Goal: Information Seeking & Learning: Learn about a topic

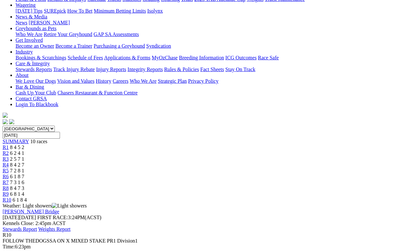
scroll to position [86, 0]
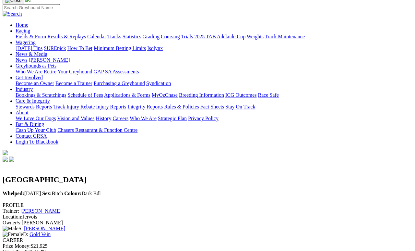
scroll to position [48, 0]
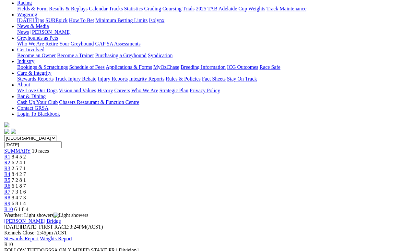
scroll to position [76, 0]
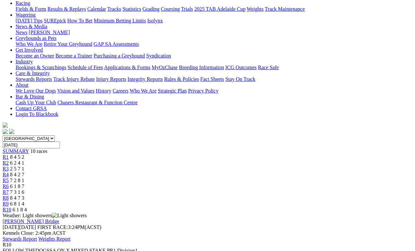
click at [24, 201] on span "6 8 1 4" at bounding box center [17, 204] width 14 height 6
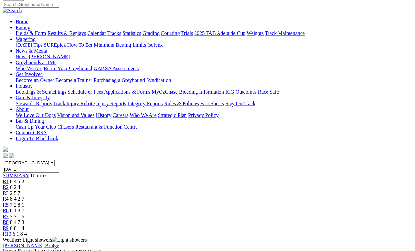
scroll to position [48, 0]
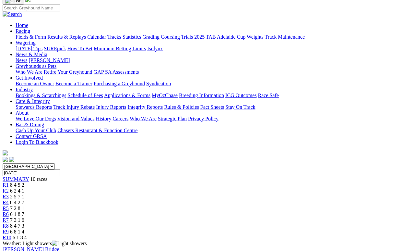
click at [24, 223] on span "8 4 7 3" at bounding box center [17, 226] width 14 height 6
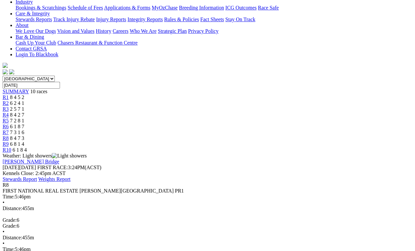
scroll to position [136, 0]
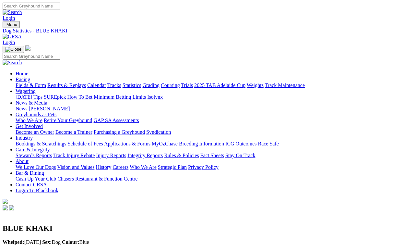
scroll to position [3, 0]
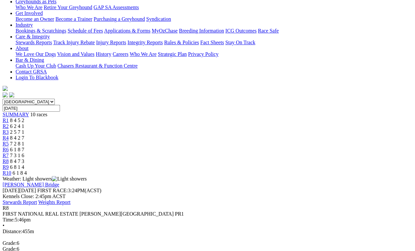
scroll to position [72, 0]
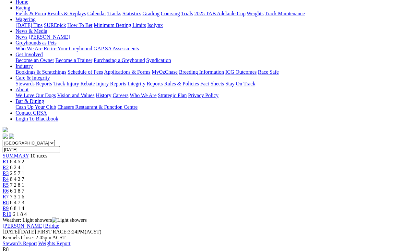
click at [9, 194] on link "R7" at bounding box center [6, 197] width 6 height 6
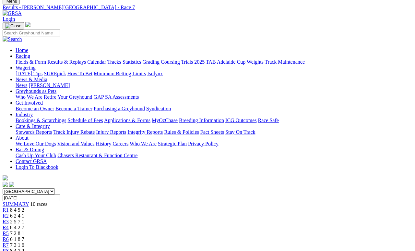
scroll to position [24, 0]
click at [9, 231] on link "R6" at bounding box center [6, 239] width 6 height 6
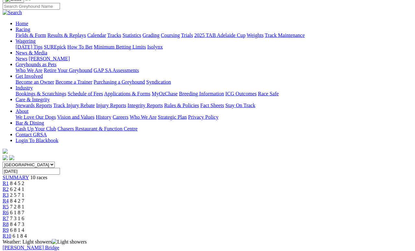
scroll to position [49, 0]
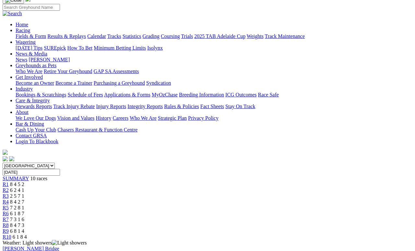
click at [9, 205] on span "R5" at bounding box center [6, 208] width 6 height 6
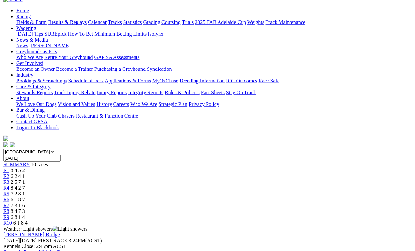
scroll to position [78, 0]
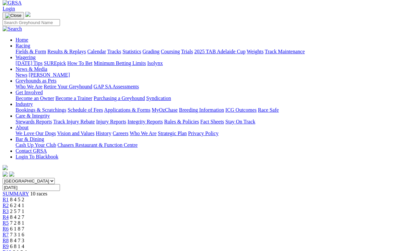
scroll to position [34, 0]
click at [32, 49] on link "Fields & Form" at bounding box center [31, 52] width 31 height 6
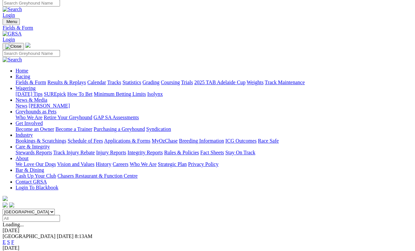
scroll to position [3, 0]
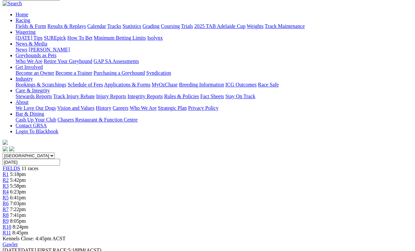
scroll to position [58, 0]
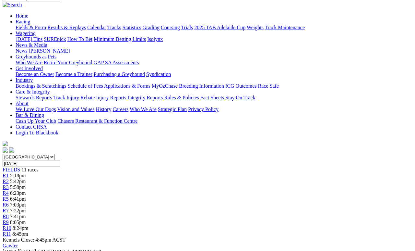
click at [28, 231] on span "8:45pm" at bounding box center [20, 234] width 16 height 6
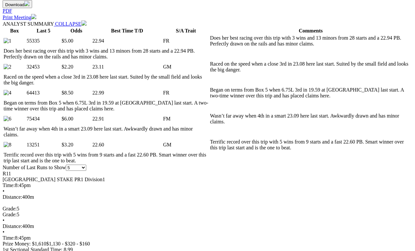
scroll to position [322, 0]
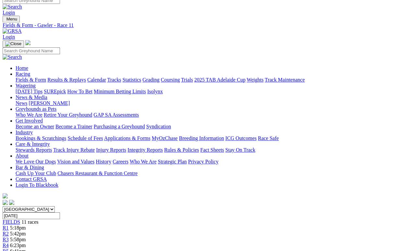
scroll to position [3, 0]
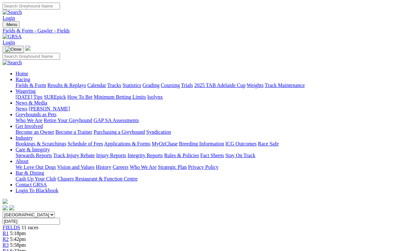
scroll to position [70, 0]
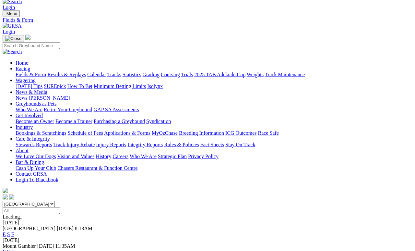
scroll to position [10, 0]
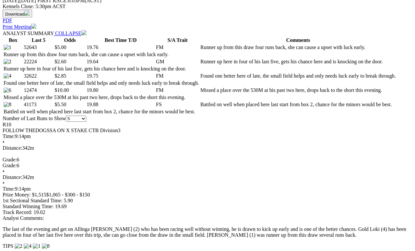
scroll to position [302, 0]
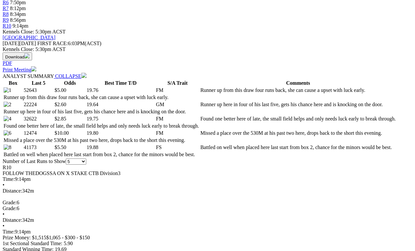
scroll to position [260, 0]
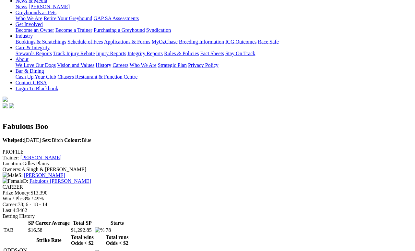
scroll to position [86, 3]
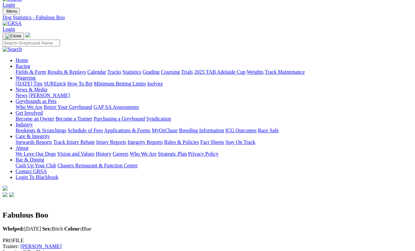
scroll to position [13, 0]
click at [47, 87] on link "News & Media" at bounding box center [32, 90] width 32 height 6
click at [27, 93] on link "News" at bounding box center [22, 96] width 12 height 6
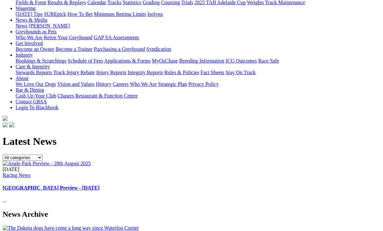
scroll to position [85, 0]
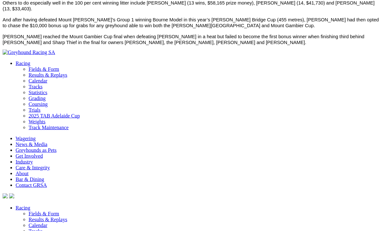
scroll to position [423, 0]
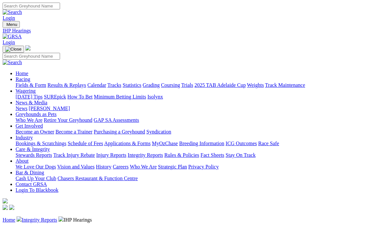
click at [30, 77] on link "Racing" at bounding box center [23, 80] width 15 height 6
click at [193, 82] on link "Trials" at bounding box center [187, 85] width 12 height 6
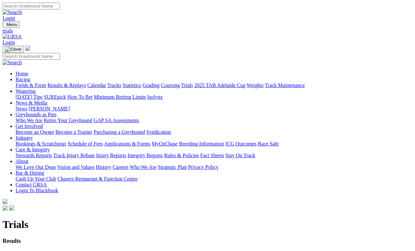
scroll to position [3, 0]
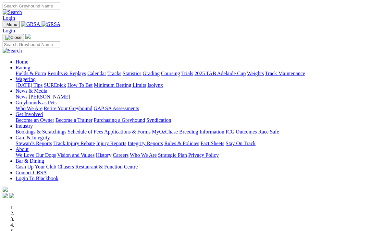
click at [30, 65] on link "Racing" at bounding box center [23, 68] width 15 height 6
click at [83, 71] on link "Results & Replays" at bounding box center [66, 74] width 39 height 6
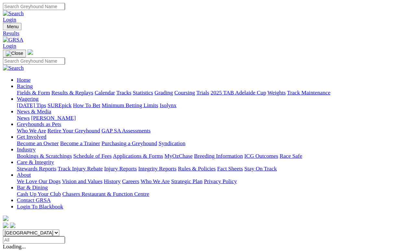
scroll to position [3, 0]
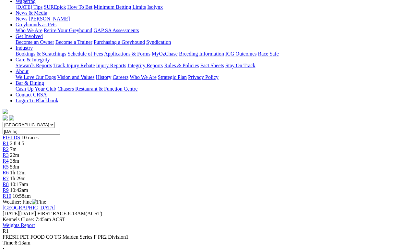
scroll to position [90, 0]
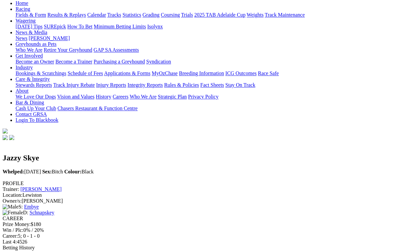
scroll to position [78, 0]
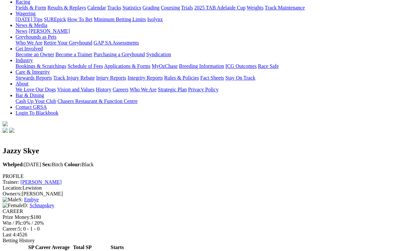
click at [54, 202] on link "Schnapskey" at bounding box center [42, 205] width 25 height 6
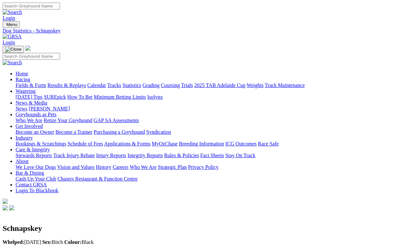
click at [32, 82] on link "Fields & Form" at bounding box center [31, 85] width 31 height 6
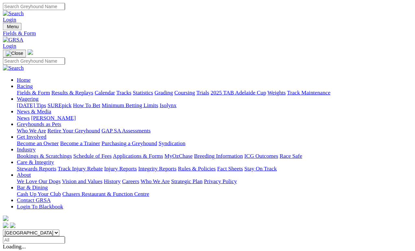
scroll to position [3, 0]
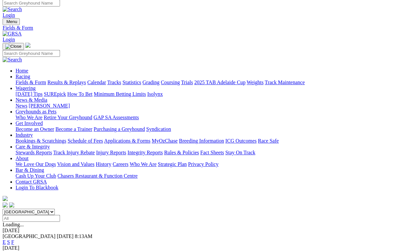
click at [14, 231] on span "F" at bounding box center [12, 242] width 3 height 6
